Goal: Information Seeking & Learning: Learn about a topic

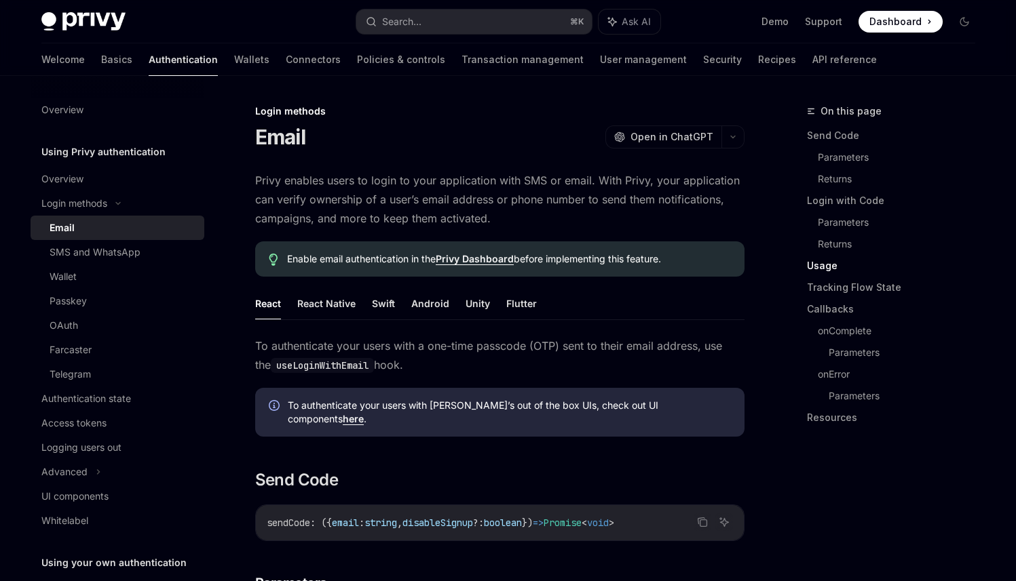
scroll to position [1147, 0]
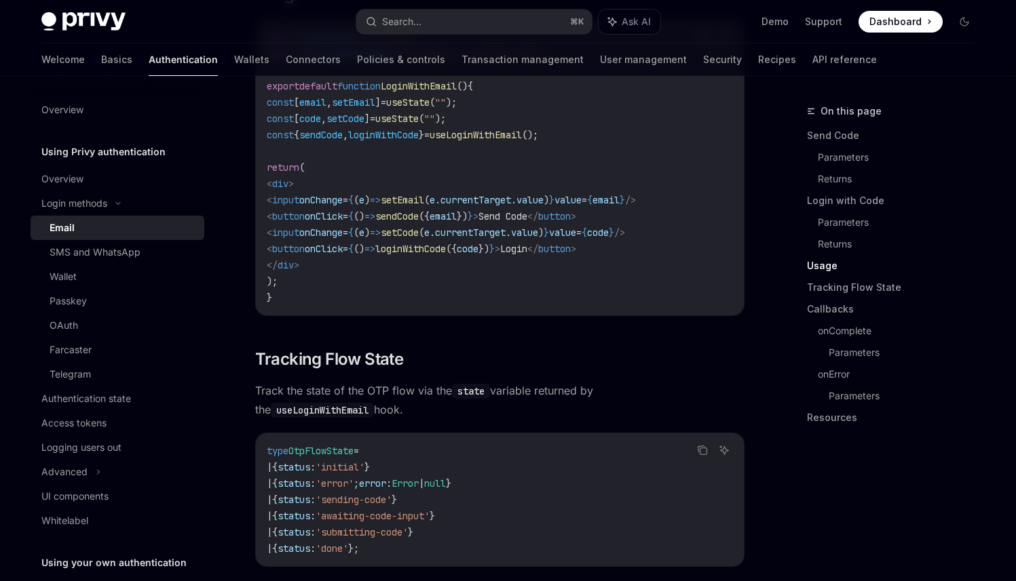
scroll to position [1273, 0]
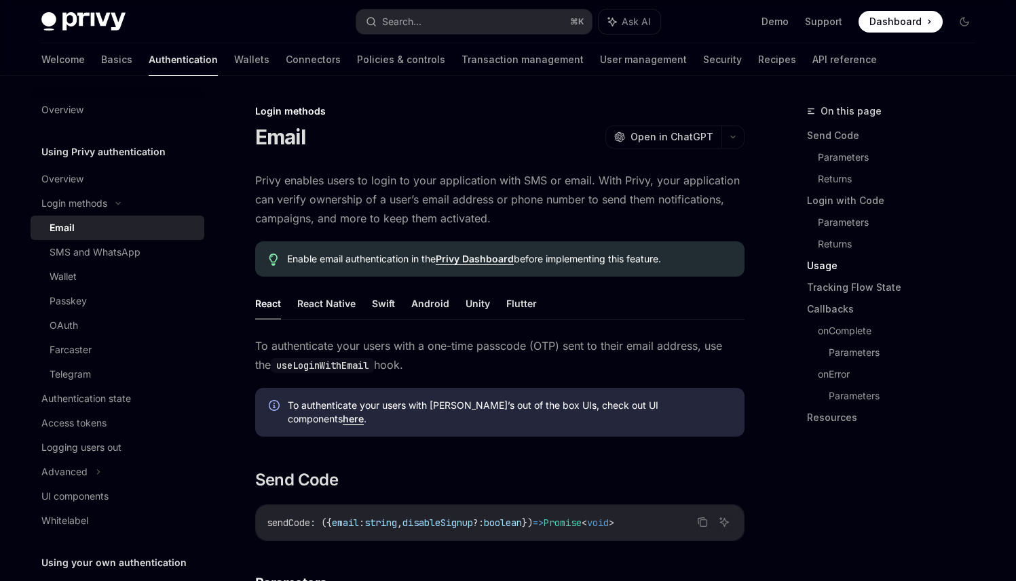
scroll to position [1273, 0]
